Goal: Information Seeking & Learning: Check status

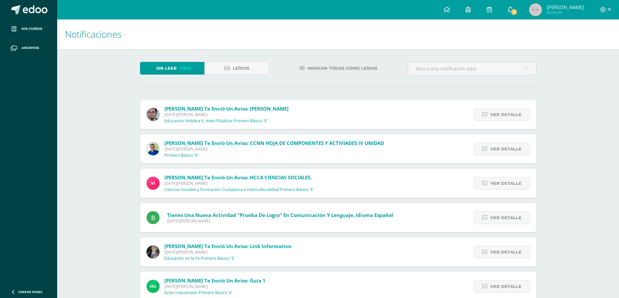
click at [512, 10] on span "5" at bounding box center [513, 11] width 7 height 7
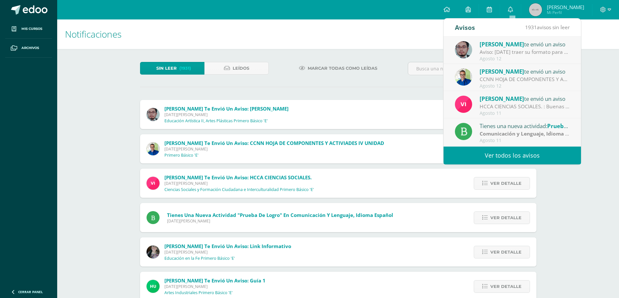
click at [527, 54] on div "Aviso: [DATE] traer su formato para continuar lo del ejercicio de Grecas" at bounding box center [524, 51] width 90 height 7
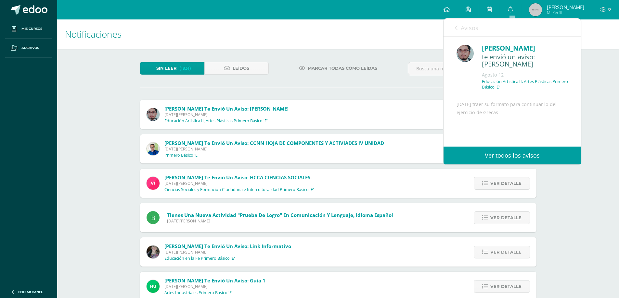
click at [467, 28] on span "Avisos" at bounding box center [469, 28] width 18 height 8
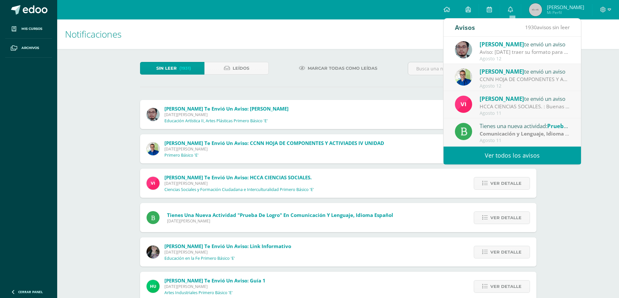
click at [519, 98] on div "Vivian te envió un aviso" at bounding box center [524, 98] width 90 height 8
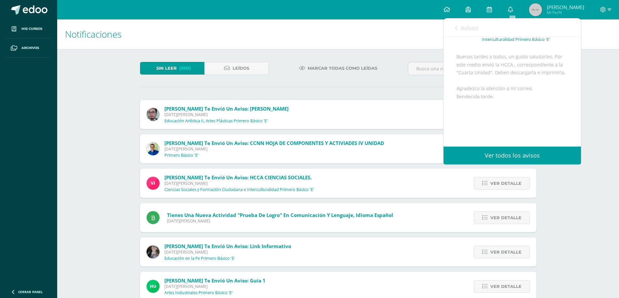
scroll to position [97, 0]
click at [503, 126] on span "Archivo Adjunto" at bounding box center [495, 126] width 44 height 12
click at [460, 29] on link "Avisos" at bounding box center [466, 28] width 23 height 19
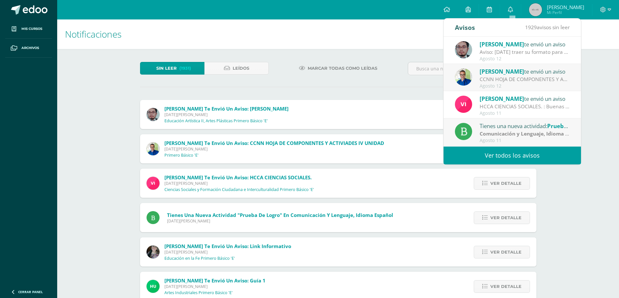
scroll to position [32, 0]
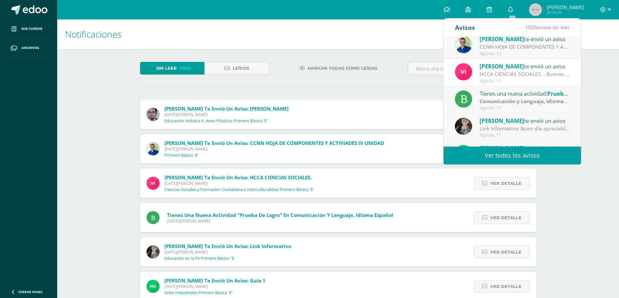
click at [507, 121] on span "[PERSON_NAME]" at bounding box center [501, 120] width 44 height 7
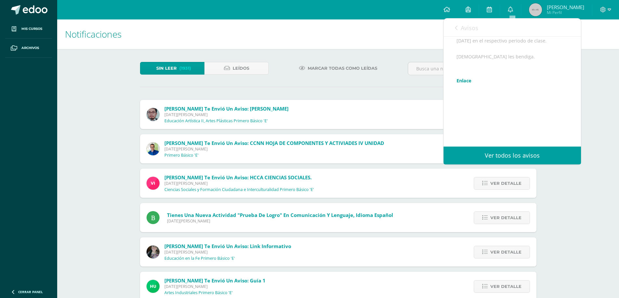
scroll to position [138, 0]
click at [471, 31] on span "Avisos" at bounding box center [469, 28] width 18 height 8
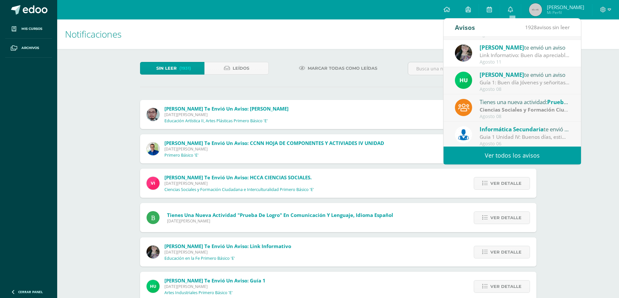
scroll to position [108, 0]
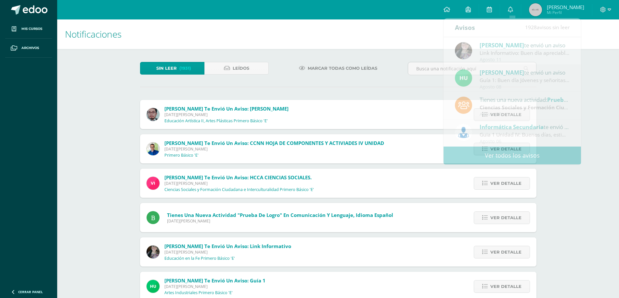
click at [570, 9] on span "[PERSON_NAME]" at bounding box center [564, 7] width 37 height 6
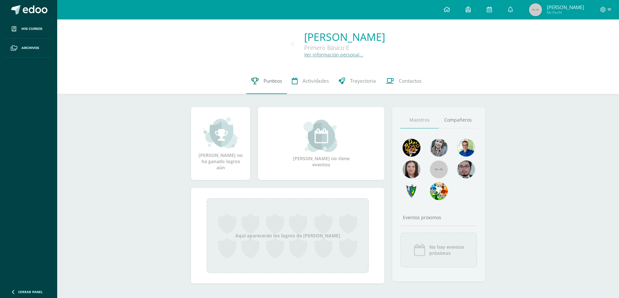
click at [274, 82] on span "Punteos" at bounding box center [272, 81] width 19 height 7
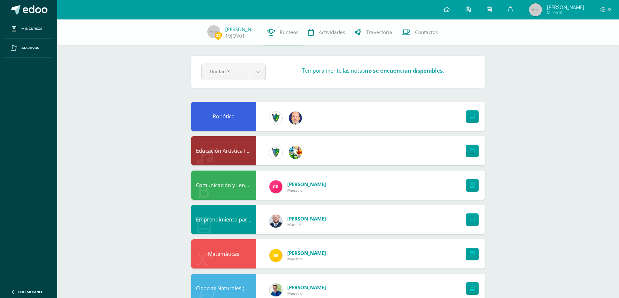
click at [509, 12] on icon at bounding box center [509, 9] width 5 height 6
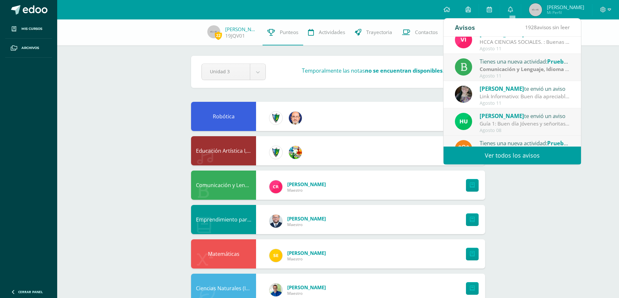
scroll to position [65, 0]
click at [509, 119] on div "Hugo Pirir te envió un aviso" at bounding box center [524, 115] width 90 height 8
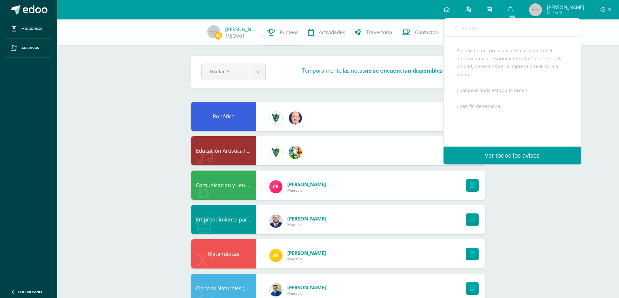
click at [468, 25] on span "Avisos" at bounding box center [469, 28] width 18 height 8
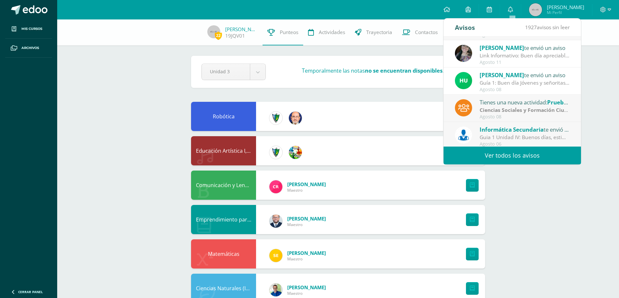
scroll to position [108, 0]
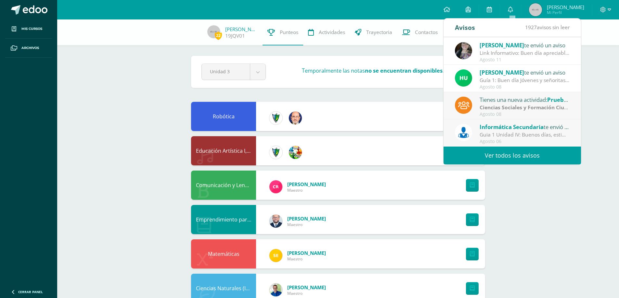
click at [524, 152] on link "Ver todos los avisos" at bounding box center [511, 156] width 137 height 18
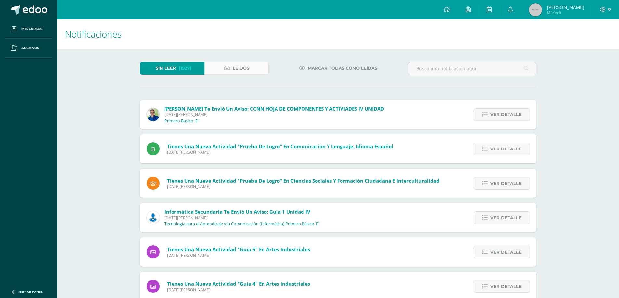
click at [246, 71] on span "Leídos" at bounding box center [240, 68] width 17 height 12
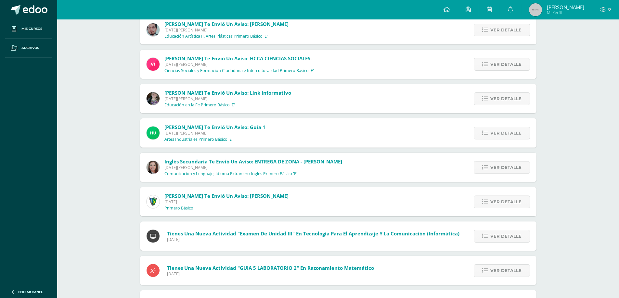
scroll to position [97, 0]
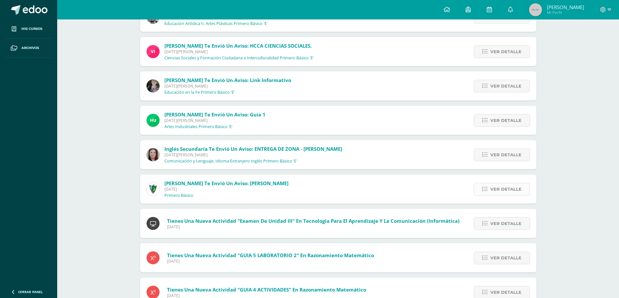
click at [494, 187] on span "Ver detalle" at bounding box center [505, 189] width 31 height 12
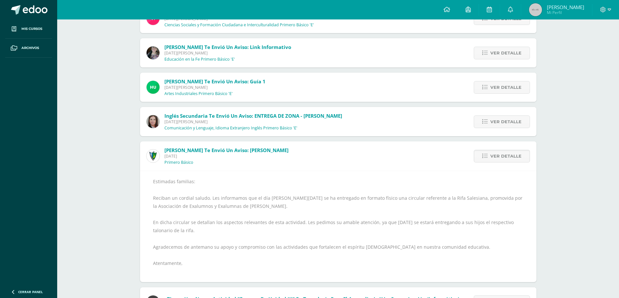
scroll to position [162, 0]
